Goal: Navigation & Orientation: Find specific page/section

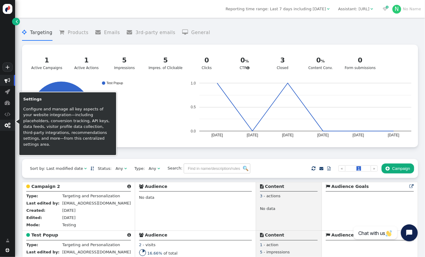
click at [9, 126] on span "" at bounding box center [8, 126] width 6 height 6
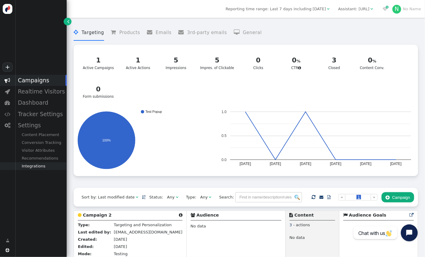
click at [35, 164] on div "Integrations" at bounding box center [41, 166] width 52 height 8
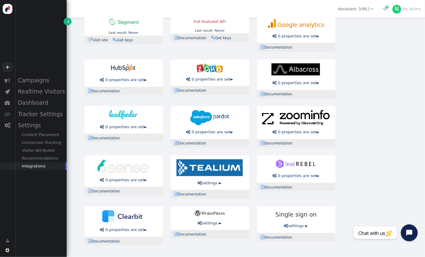
scroll to position [74, 0]
click at [212, 183] on link " settings ►" at bounding box center [210, 183] width 24 height 5
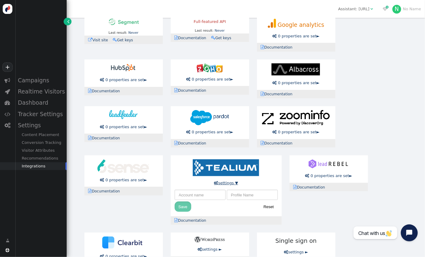
click at [222, 183] on link " settings ▼" at bounding box center [226, 183] width 24 height 5
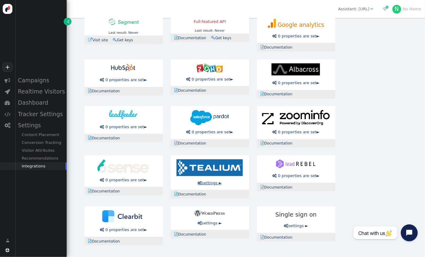
click at [222, 183] on div " settings ► Save Reset" at bounding box center [210, 172] width 78 height 35
click at [214, 184] on link " settings ►" at bounding box center [210, 183] width 24 height 5
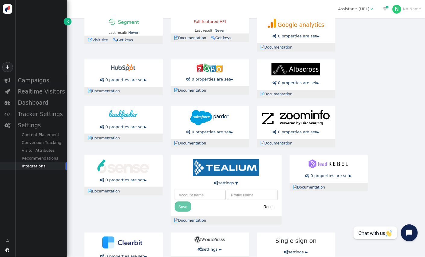
scroll to position [100, 0]
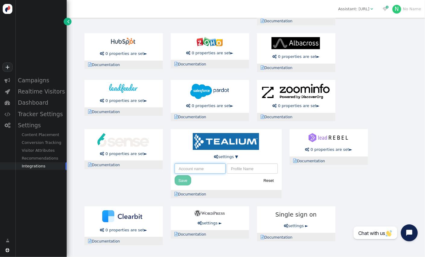
click at [198, 167] on input "text" at bounding box center [200, 169] width 51 height 10
click at [255, 169] on input "text" at bounding box center [252, 169] width 51 height 10
click at [207, 165] on input "text" at bounding box center [200, 169] width 51 height 10
click at [241, 170] on input "text" at bounding box center [252, 169] width 51 height 10
click at [206, 168] on input "text" at bounding box center [200, 169] width 51 height 10
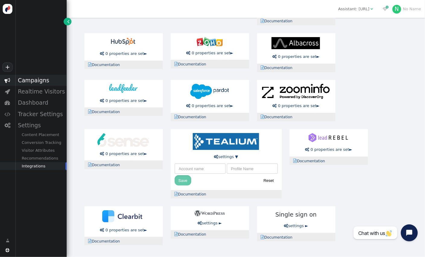
click at [40, 82] on div "Campaigns" at bounding box center [41, 80] width 52 height 11
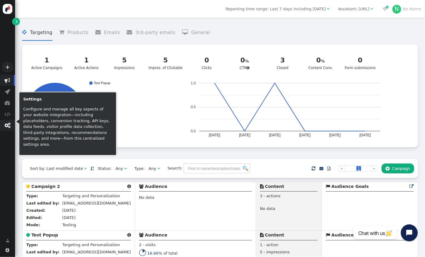
click at [9, 125] on span "" at bounding box center [8, 126] width 6 height 6
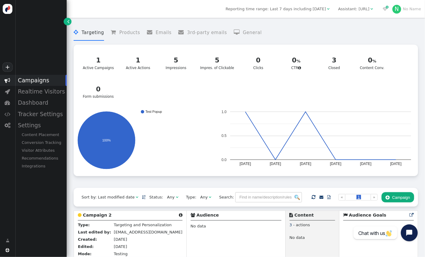
click at [49, 188] on div " Campaigns  Realtime Visitors  Dashboard  Tracker Settings  Settings Conte…" at bounding box center [33, 153] width 67 height 156
click at [49, 139] on div "Content Placement" at bounding box center [41, 135] width 52 height 8
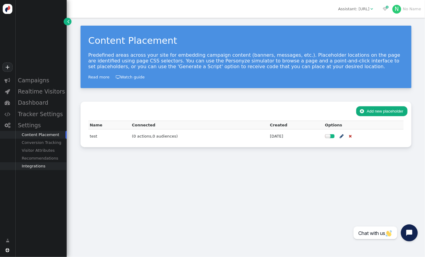
click at [42, 167] on div "Integrations" at bounding box center [41, 166] width 52 height 8
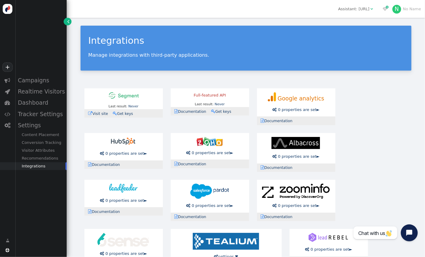
scroll to position [91, 0]
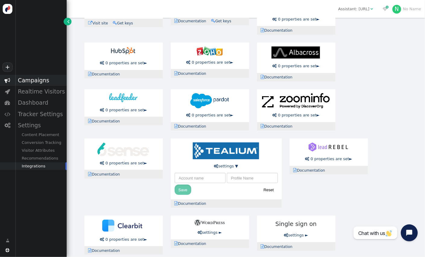
click at [54, 82] on div "Campaigns" at bounding box center [41, 80] width 52 height 11
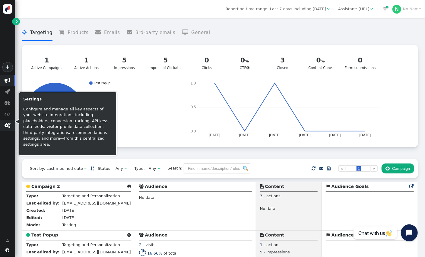
click at [12, 127] on span "" at bounding box center [7, 125] width 15 height 11
